Goal: Find specific page/section: Find specific page/section

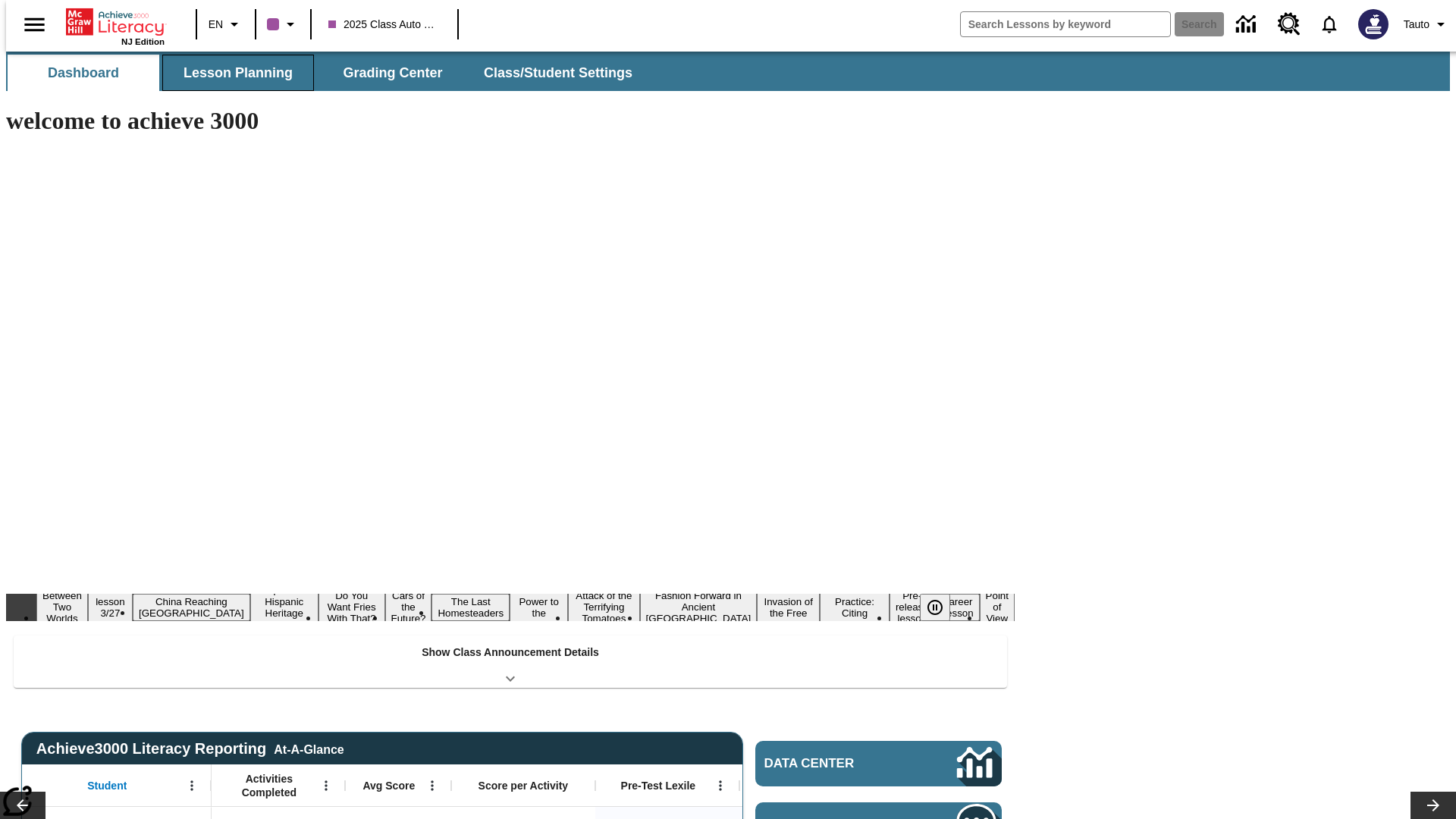
click at [232, 73] on span "Lesson Planning" at bounding box center [238, 73] width 109 height 17
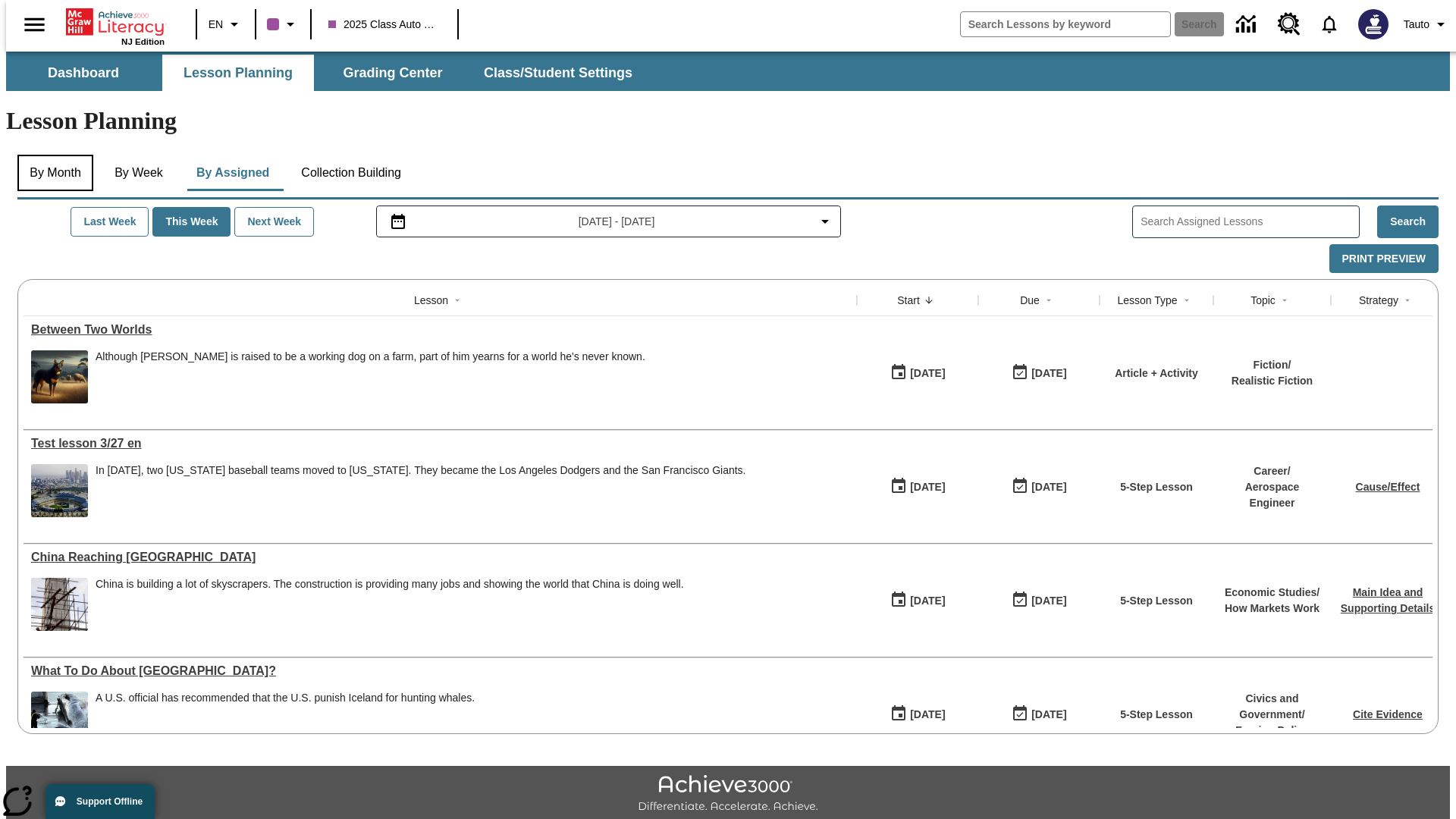
click at [50, 155] on button "By Month" at bounding box center [55, 173] width 76 height 37
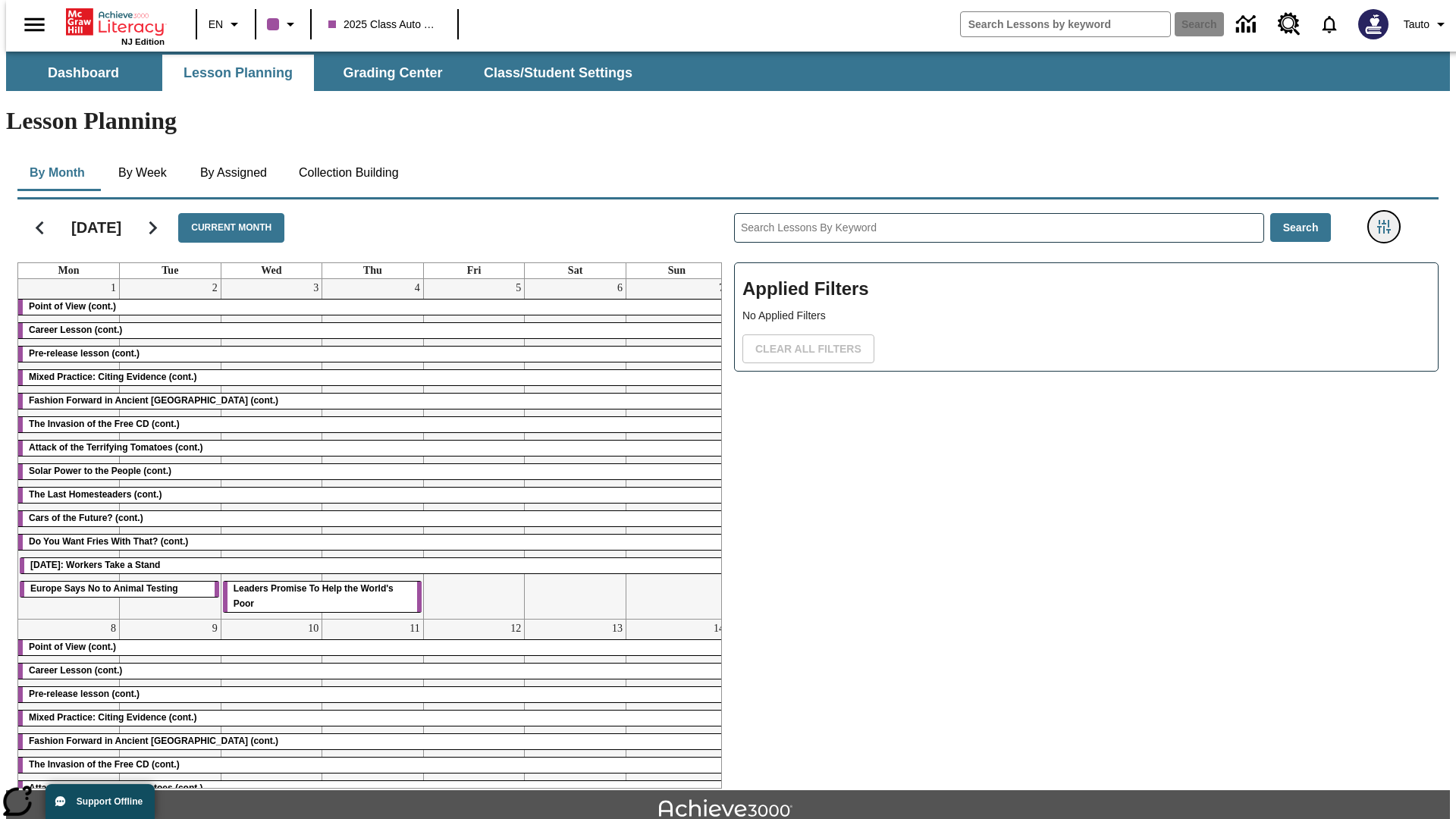
click at [1389, 219] on icon "Filters Side menu" at bounding box center [1383, 226] width 14 height 14
